Goal: Browse casually

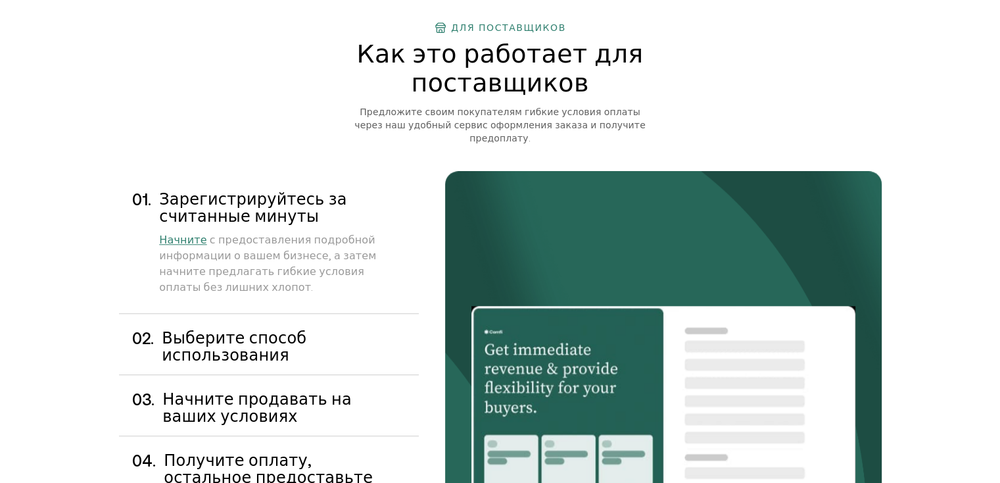
scroll to position [1128, 0]
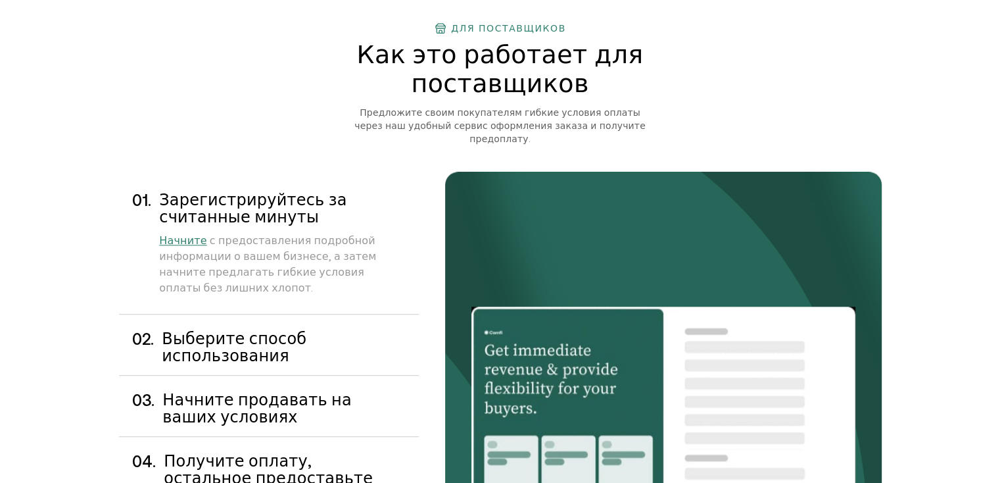
click at [175, 329] on ya-tr-span "Выберите способ использования" at bounding box center [234, 346] width 145 height 35
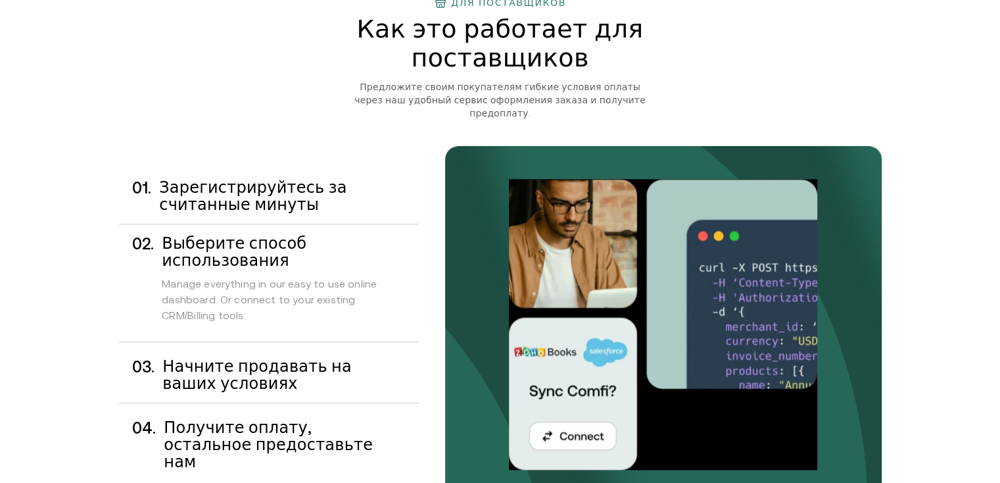
scroll to position [1155, 0]
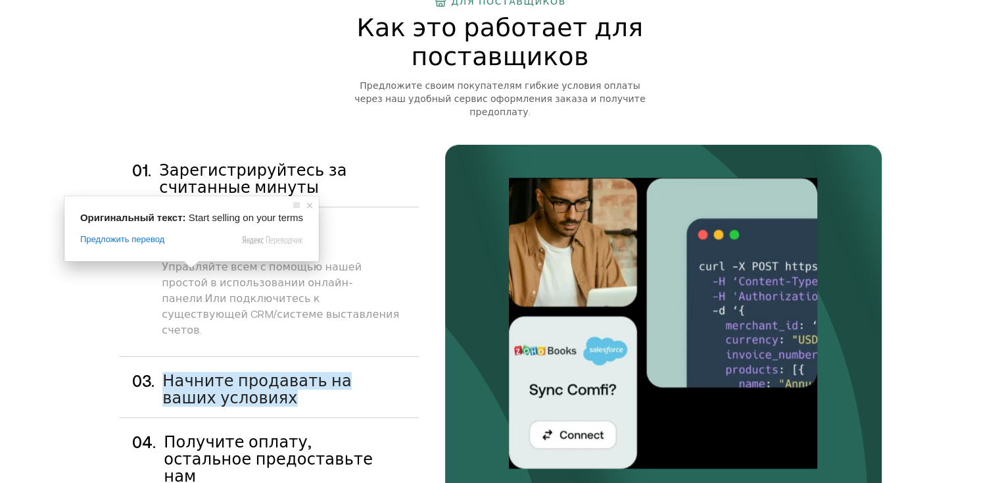
click at [201, 371] on ya-tr-span "Начните продавать на ваших условиях" at bounding box center [256, 388] width 189 height 35
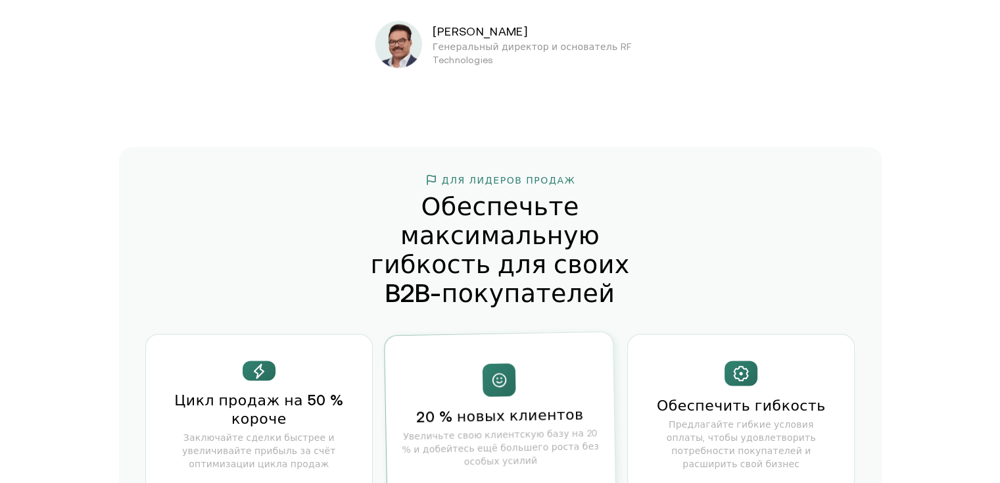
scroll to position [2648, 0]
click at [360, 333] on div "Цикл продаж на 50 % короче Заключайте сделки быстрее и увеличивайте прибыль за …" at bounding box center [259, 414] width 228 height 163
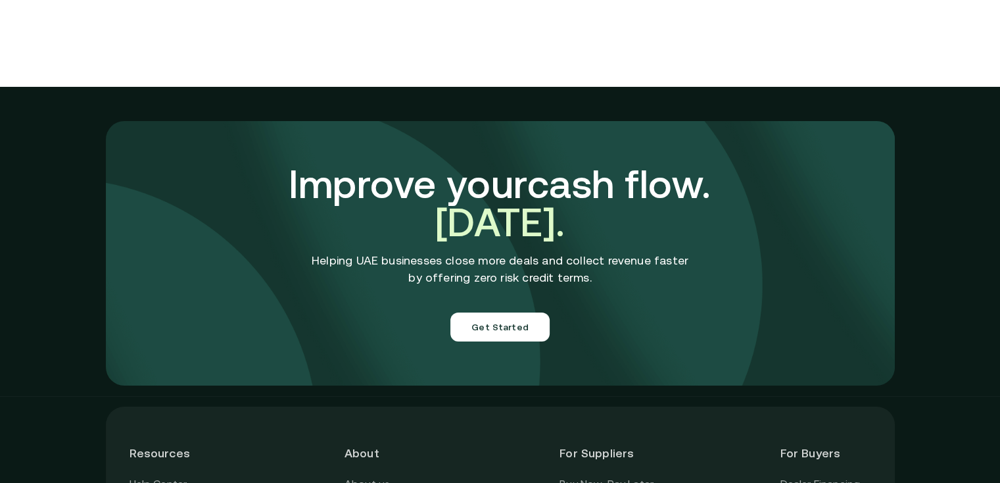
scroll to position [4823, 0]
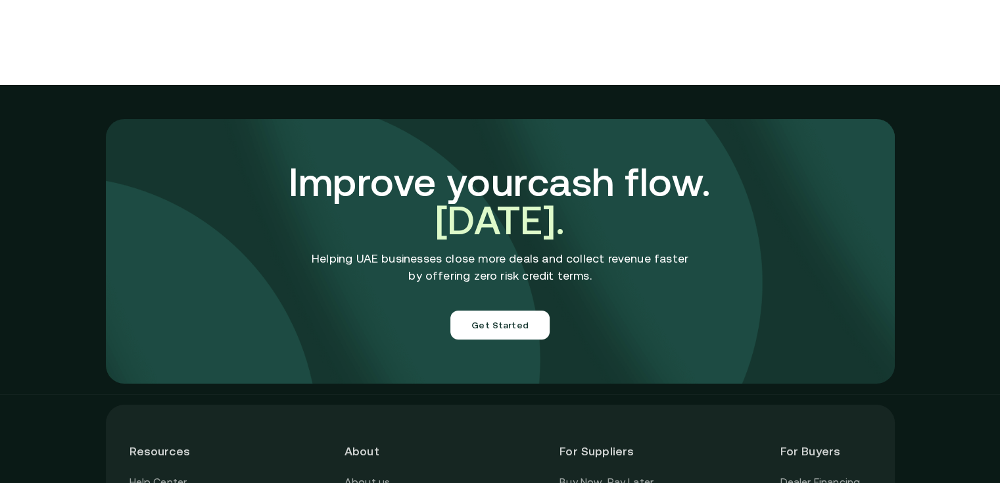
click at [623, 163] on h3 "Improve your cash flow. [DATE]." at bounding box center [500, 201] width 559 height 76
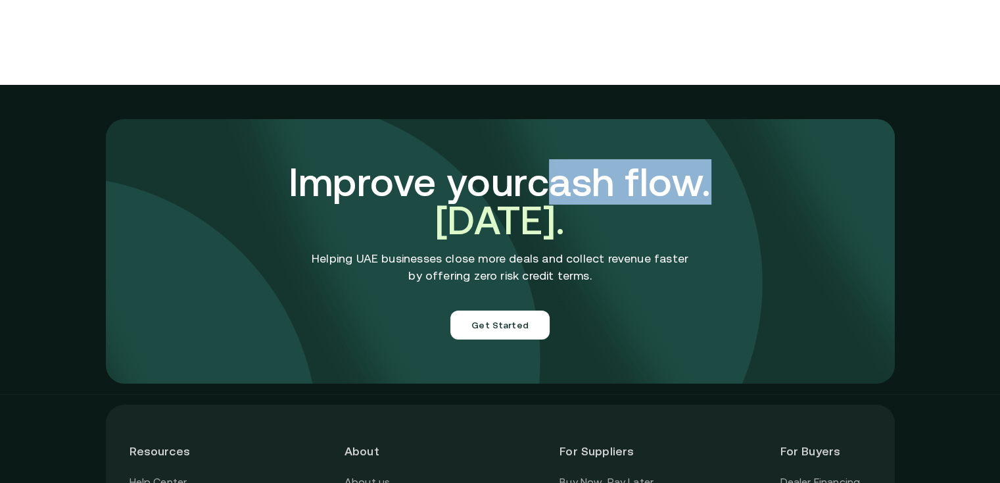
drag, startPoint x: 623, startPoint y: 97, endPoint x: 498, endPoint y: 96, distance: 125.6
click at [498, 163] on h3 "Improve your cash flow. [DATE]." at bounding box center [500, 201] width 559 height 76
click at [491, 124] on div "Improve your cash flow. [DATE]. Helping UAE businesses close more deals and col…" at bounding box center [500, 251] width 585 height 255
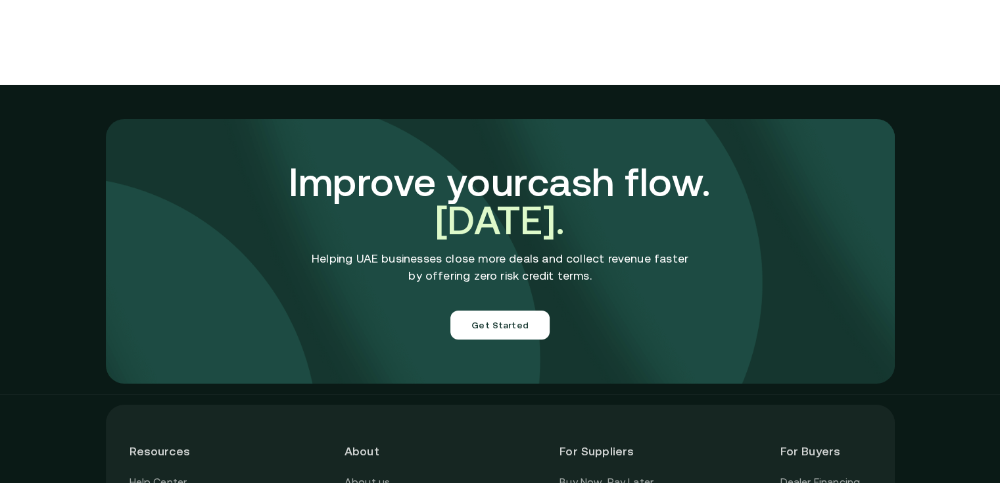
click at [249, 163] on h3 "Improve your cash flow. [DATE]." at bounding box center [500, 201] width 559 height 76
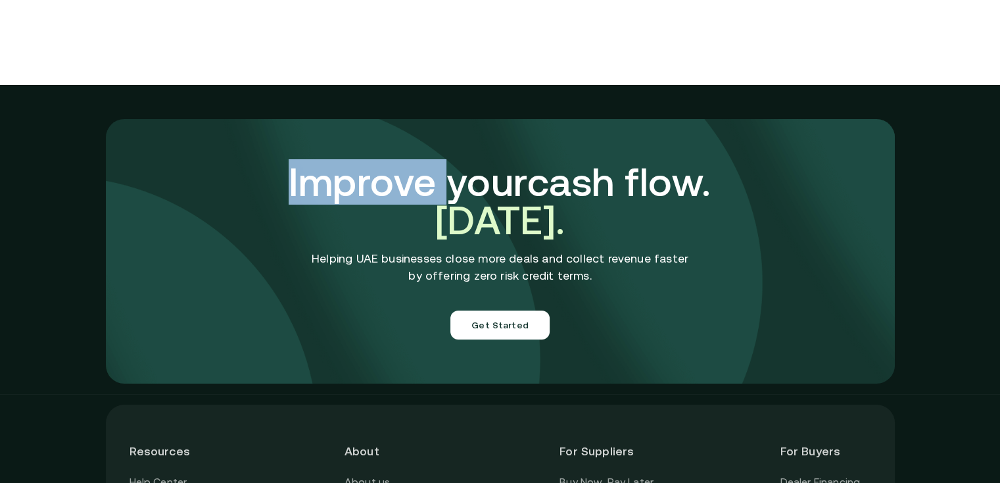
click at [249, 163] on h3 "Improve your cash flow. [DATE]." at bounding box center [500, 201] width 559 height 76
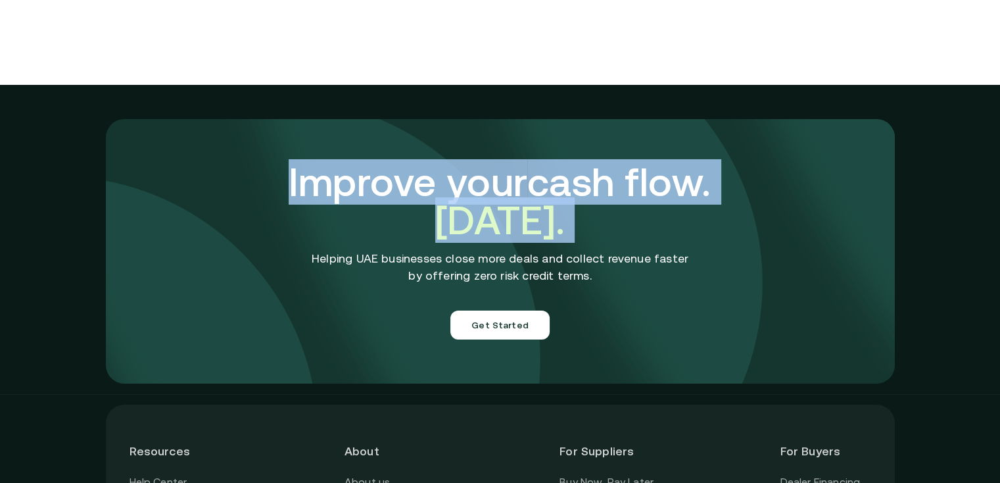
click at [249, 163] on h3 "Improve your cash flow. [DATE]." at bounding box center [500, 201] width 559 height 76
click at [235, 142] on div "Improve your cash flow. [DATE]. Helping UAE businesses close more deals and col…" at bounding box center [500, 251] width 585 height 255
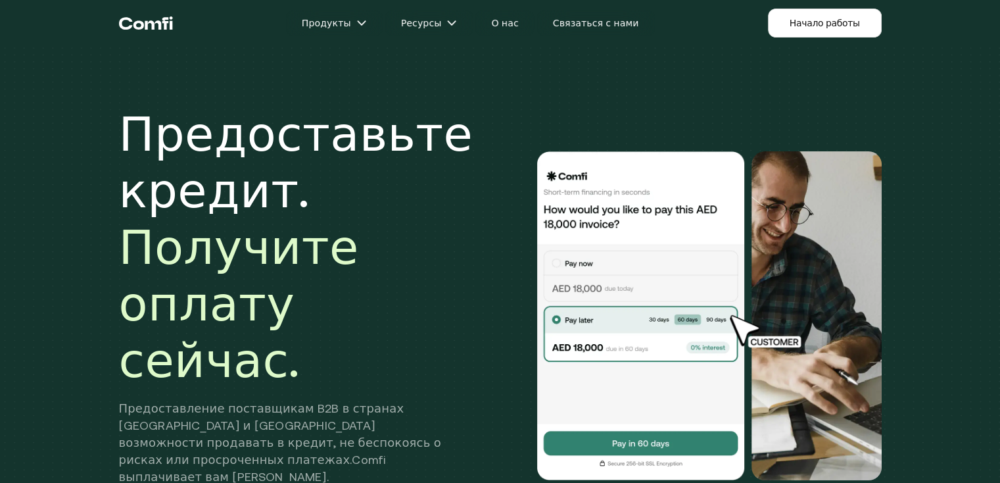
scroll to position [3, 0]
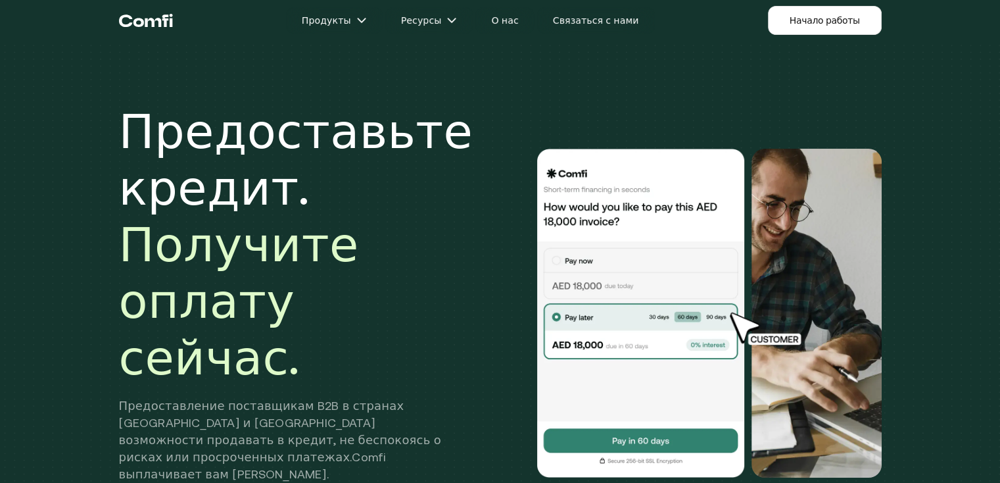
click at [146, 131] on ya-tr-span "Предоставьте кредит." at bounding box center [296, 159] width 354 height 110
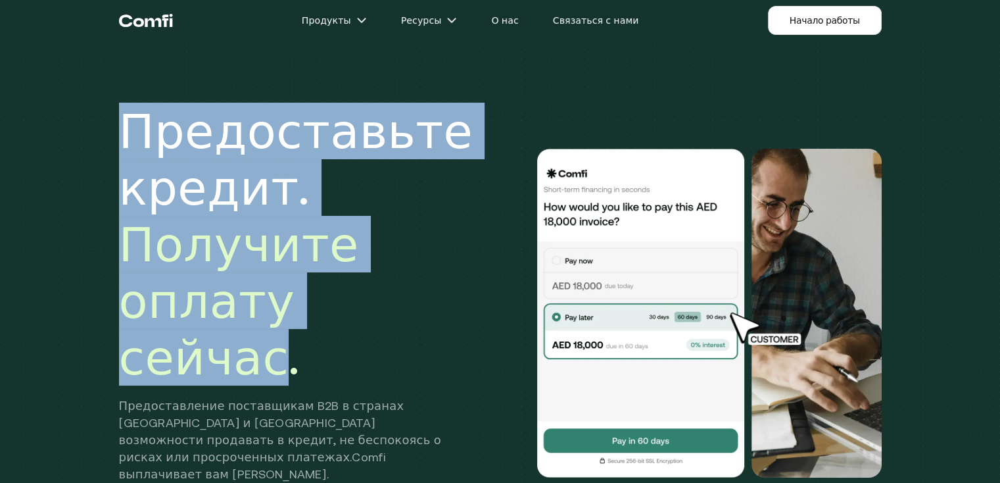
drag, startPoint x: 146, startPoint y: 131, endPoint x: 394, endPoint y: 312, distance: 307.3
click at [394, 312] on h1 "Предоставьте кредит. Получите оплату сейчас." at bounding box center [296, 244] width 354 height 283
copy h1 "Предоставьте кредит. Получите оплату сейчас"
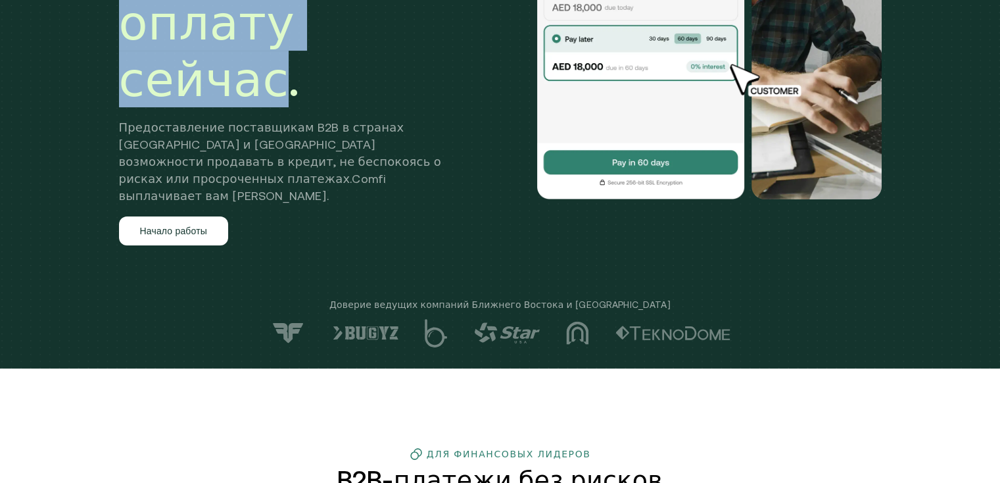
scroll to position [280, 0]
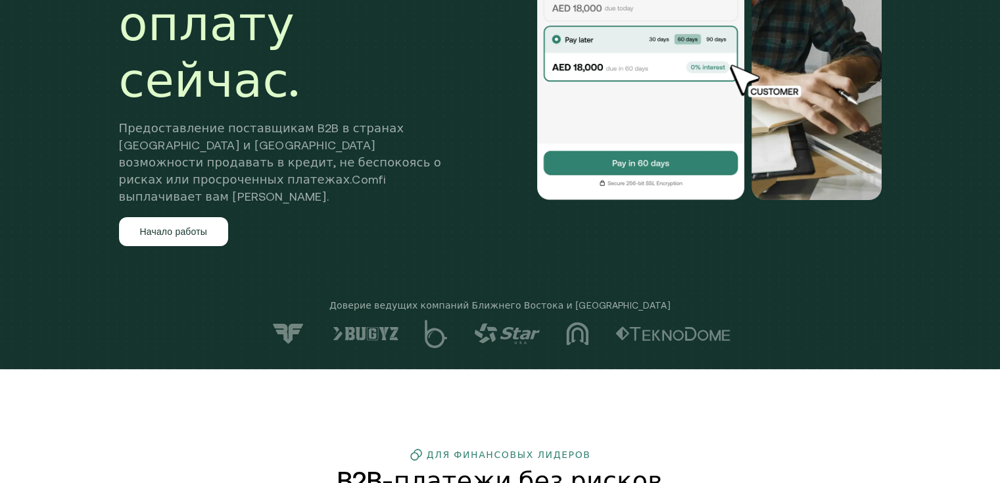
click at [669, 176] on div "Предоставьте кредит. Получите оплату сейчас. Предоставление поставщикам B2B в с…" at bounding box center [500, 36] width 789 height 526
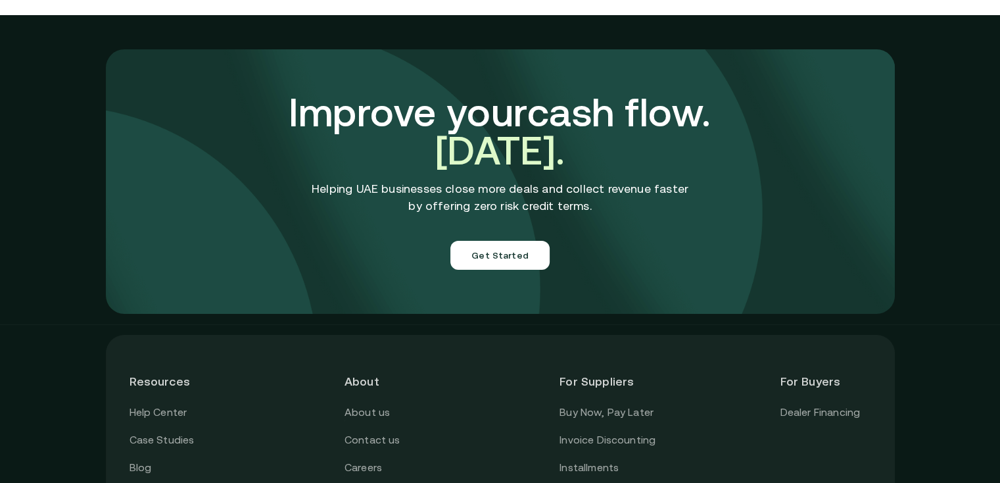
scroll to position [4995, 0]
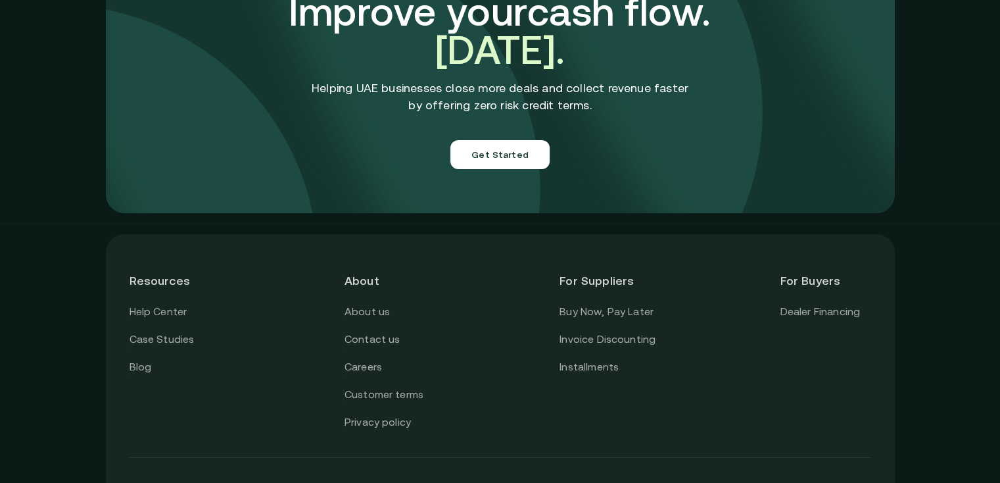
drag, startPoint x: 563, startPoint y: 370, endPoint x: 577, endPoint y: 364, distance: 15.6
drag, startPoint x: 581, startPoint y: 366, endPoint x: 316, endPoint y: 360, distance: 265.0
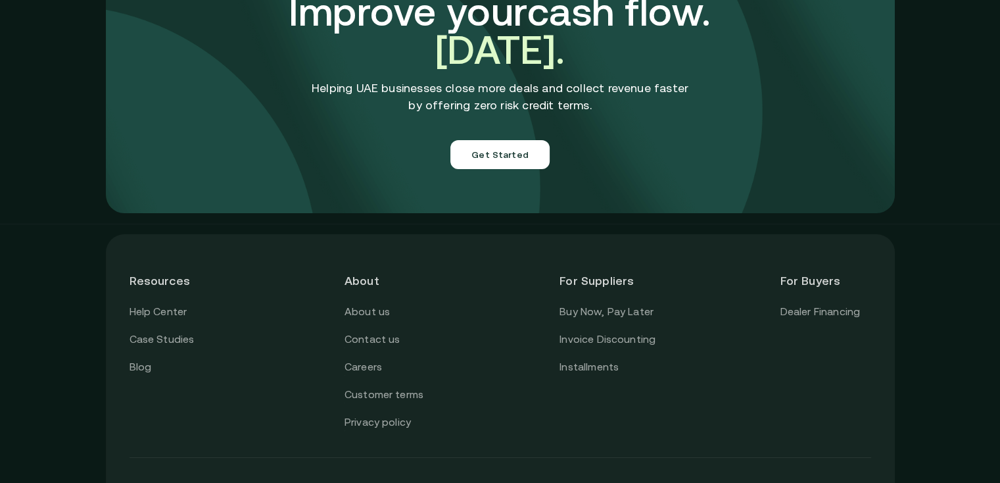
copy p "21st floor, [GEOGRAPHIC_DATA], [GEOGRAPHIC_DATA], [GEOGRAPHIC_DATA], [GEOGRAPHI…"
click at [705, 301] on div "Resources Help Center Case Studies Blog About About us Contact us Careers Custo…" at bounding box center [501, 344] width 742 height 173
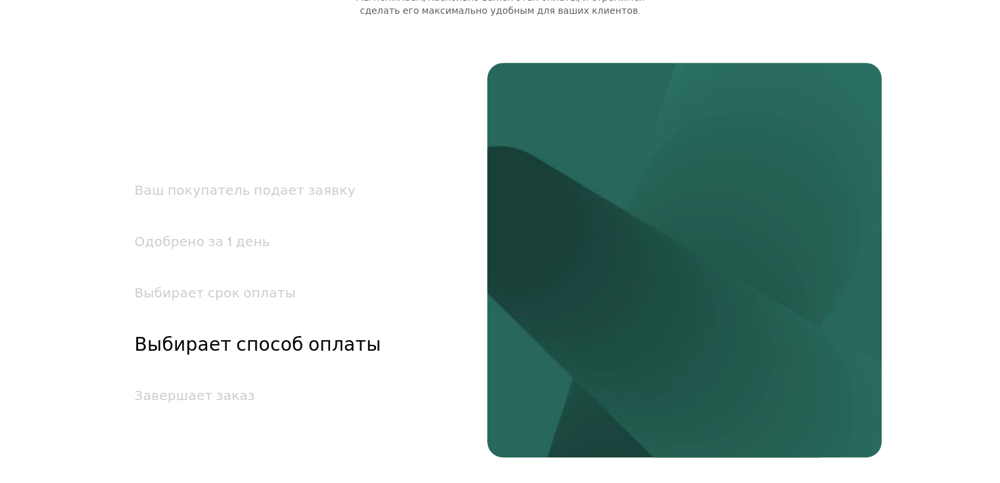
scroll to position [2111, 0]
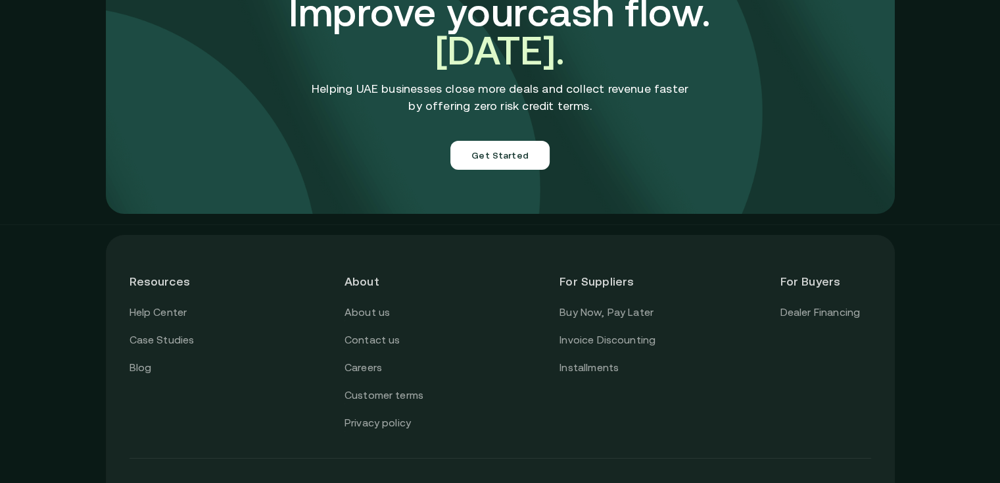
scroll to position [4995, 0]
click at [373, 414] on link "Privacy policy" at bounding box center [378, 422] width 66 height 17
